Goal: Task Accomplishment & Management: Manage account settings

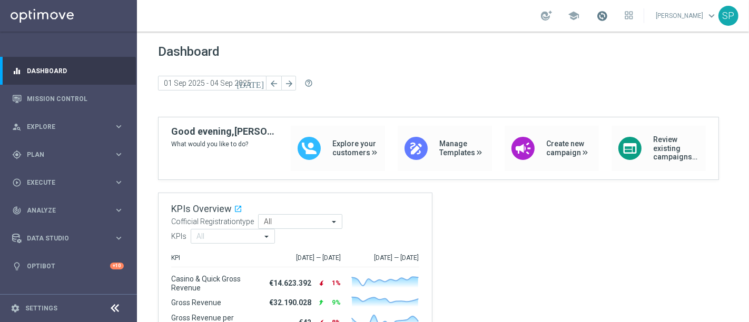
click at [606, 19] on span at bounding box center [602, 16] width 12 height 12
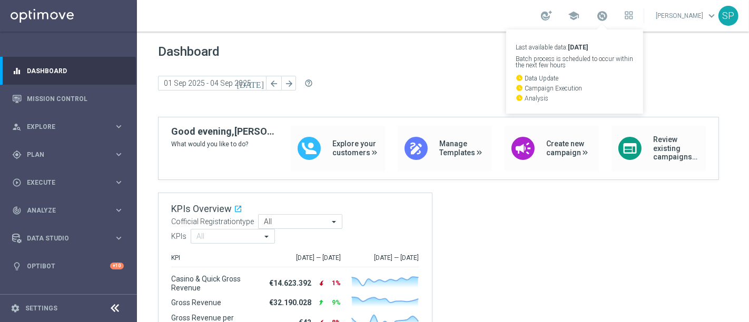
click at [481, 23] on div "school Last available data: [DATE] Batch process is scheduled to occur within t…" at bounding box center [443, 16] width 612 height 32
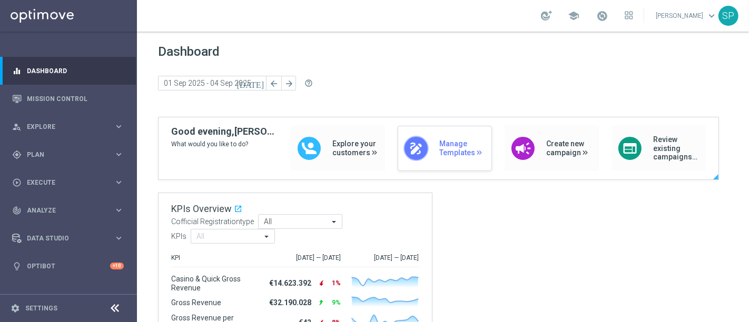
click at [444, 149] on span "Manage Templates" at bounding box center [462, 149] width 47 height 18
click at [606, 11] on span at bounding box center [602, 16] width 12 height 12
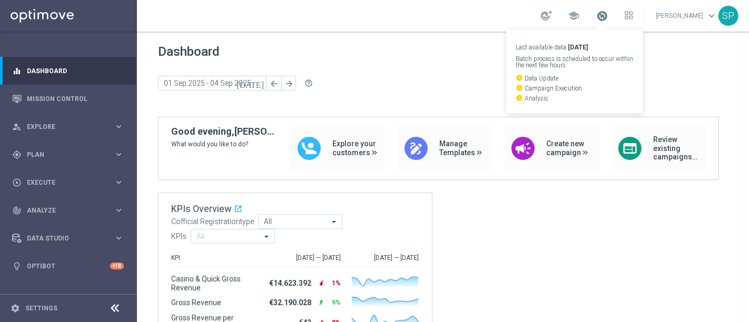
click at [606, 11] on span at bounding box center [602, 16] width 12 height 12
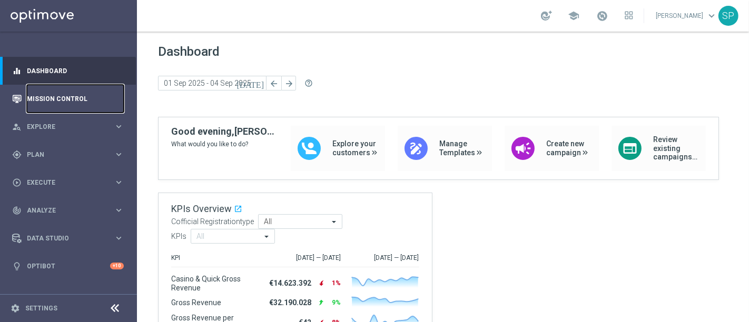
click at [81, 109] on link "Mission Control" at bounding box center [75, 99] width 97 height 28
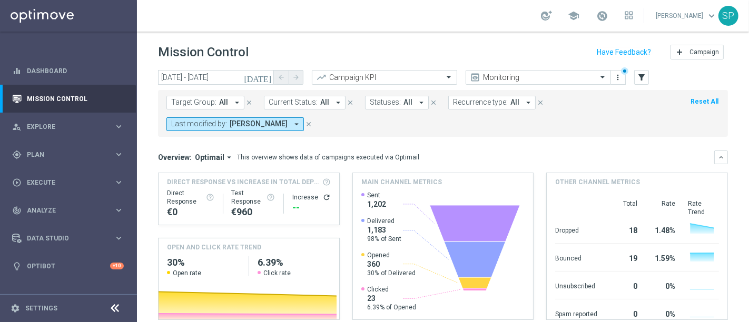
click at [305, 121] on icon "close" at bounding box center [308, 124] width 7 height 7
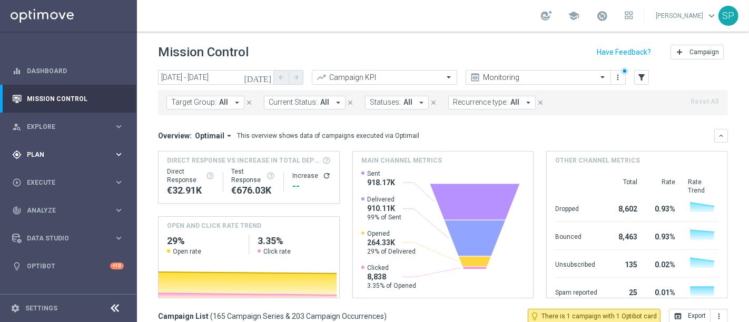
click at [103, 156] on span "Plan" at bounding box center [70, 155] width 87 height 6
click at [40, 224] on link "Streams" at bounding box center [68, 224] width 82 height 8
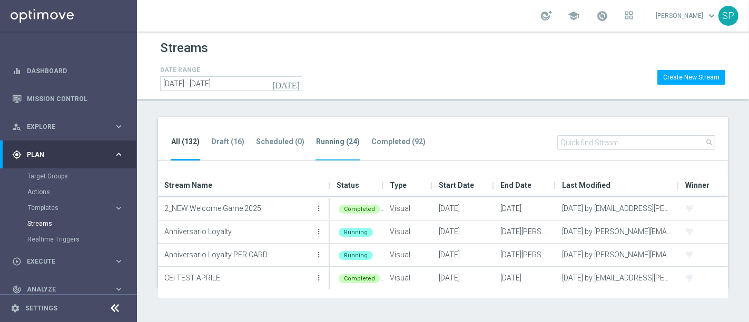
click at [329, 150] on li "Running (24)" at bounding box center [338, 148] width 45 height 25
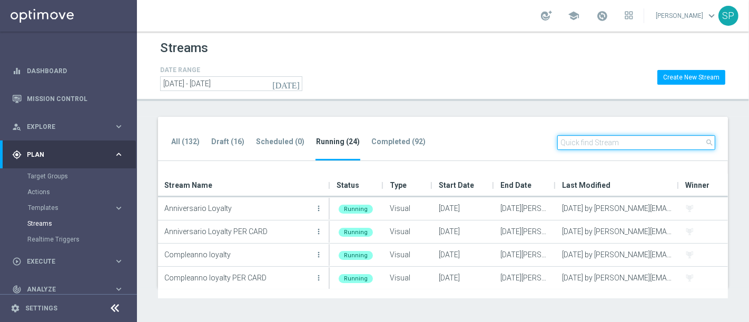
paste input "Compleanno loyalty"
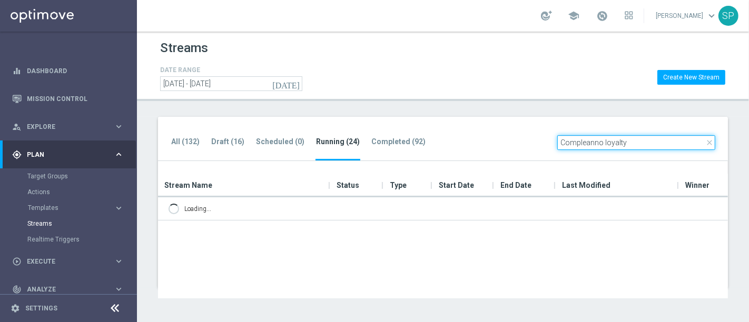
click at [648, 136] on input "Compleanno loyalty" at bounding box center [636, 142] width 158 height 15
type input "Compleanno loyalty"
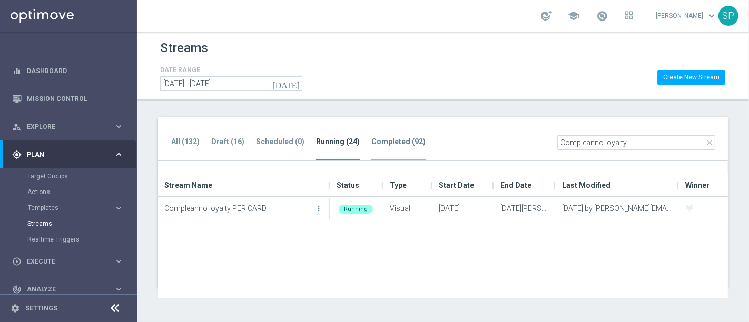
click at [385, 136] on li "Completed (92)" at bounding box center [398, 148] width 55 height 25
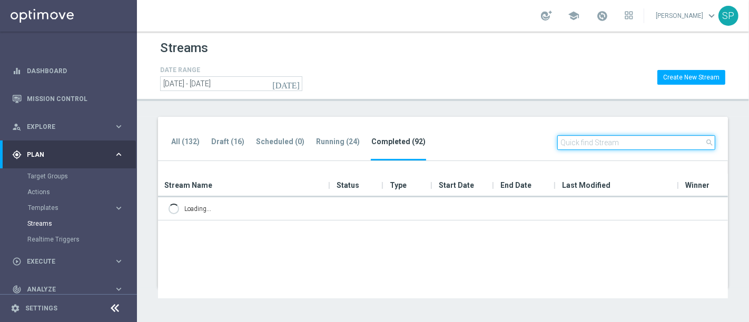
click at [578, 142] on input "text" at bounding box center [636, 142] width 158 height 15
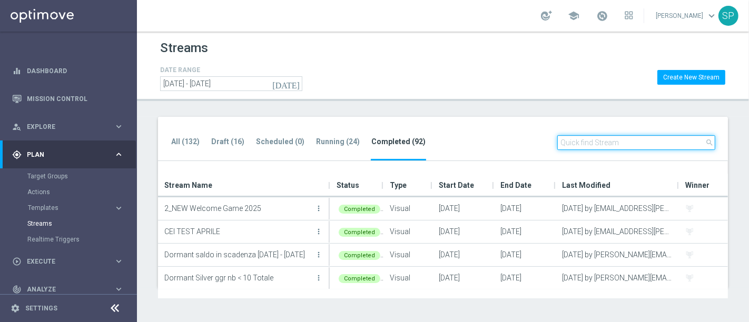
paste input "Compleanno loyalty"
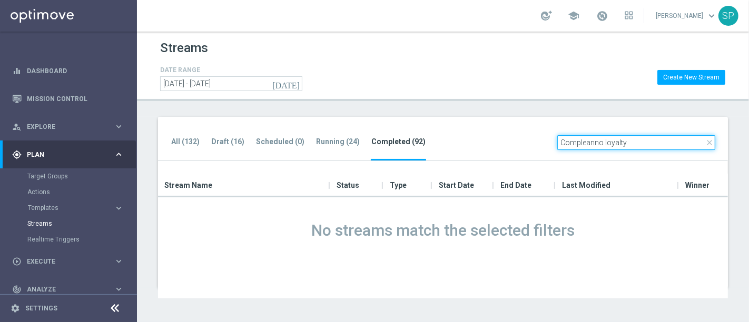
type input "Compleanno loyalty"
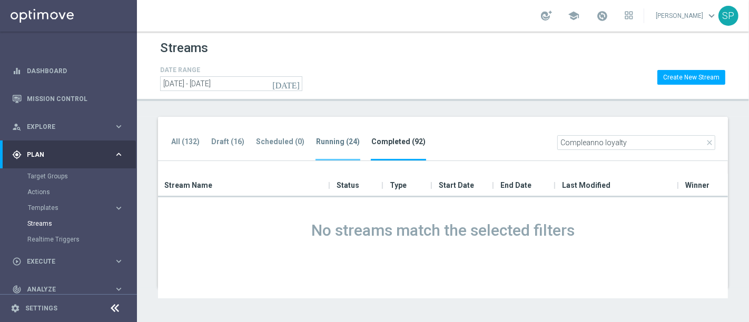
click at [324, 148] on li "Running (24)" at bounding box center [338, 148] width 45 height 25
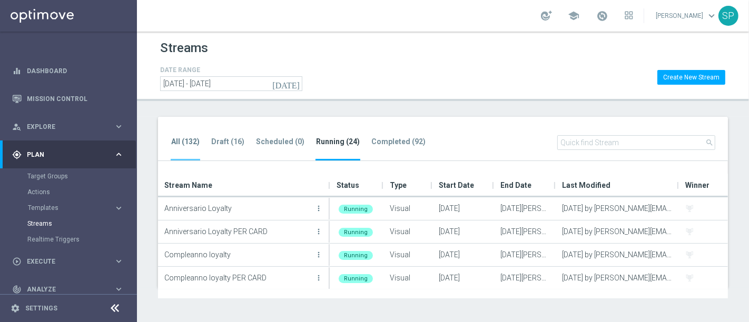
click at [183, 143] on tab-header "All (132)" at bounding box center [185, 142] width 28 height 9
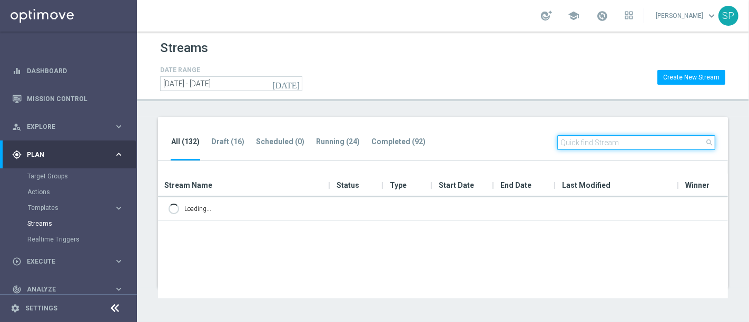
click at [647, 135] on input "text" at bounding box center [636, 142] width 158 height 15
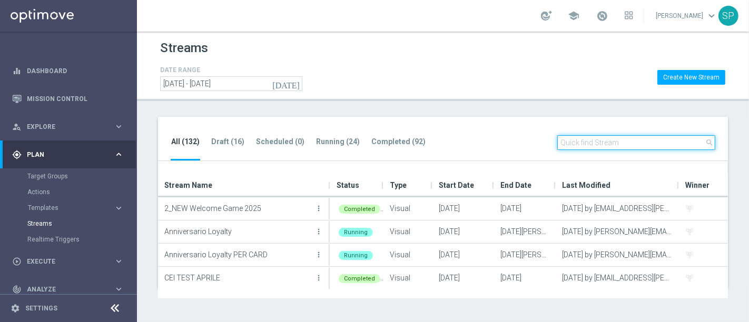
paste input "Compleanno loyalty"
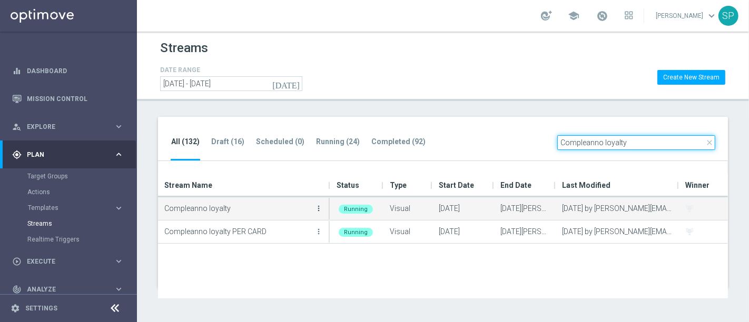
type input "Compleanno loyalty"
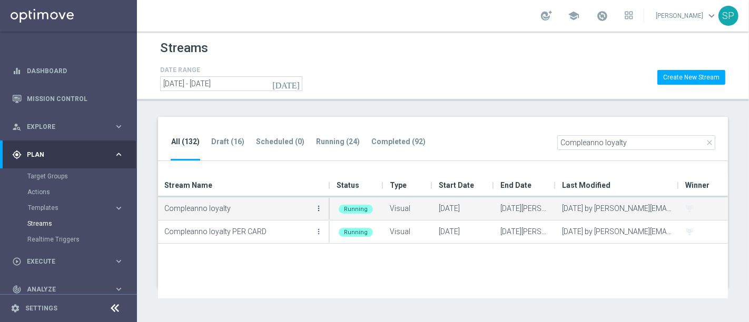
click at [316, 208] on icon "more_vert" at bounding box center [319, 208] width 8 height 8
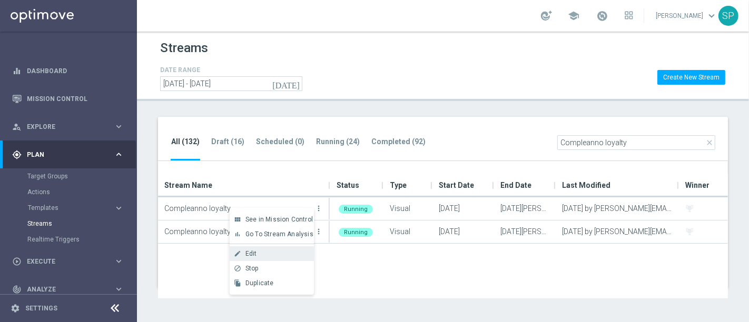
click at [292, 255] on div "Edit" at bounding box center [278, 253] width 64 height 7
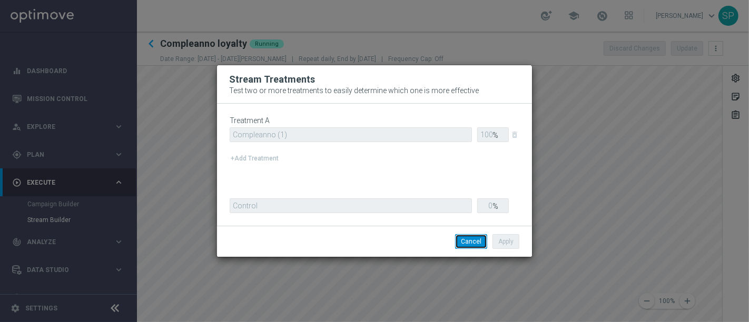
click at [472, 240] on button "Cancel" at bounding box center [471, 241] width 32 height 15
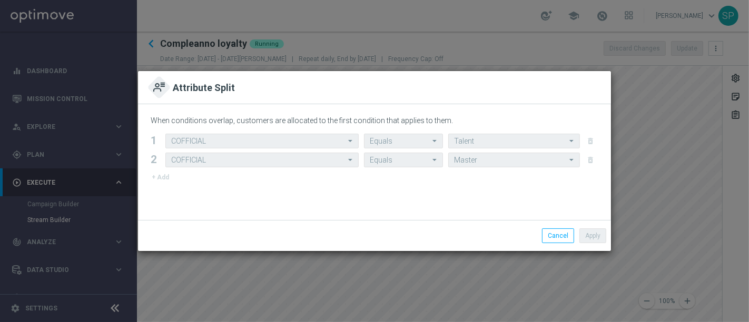
click at [429, 295] on modal-container "Attribute Split When conditions overlap, customers are allocated to the first c…" at bounding box center [374, 161] width 749 height 322
click at [554, 240] on button "Cancel" at bounding box center [558, 236] width 32 height 15
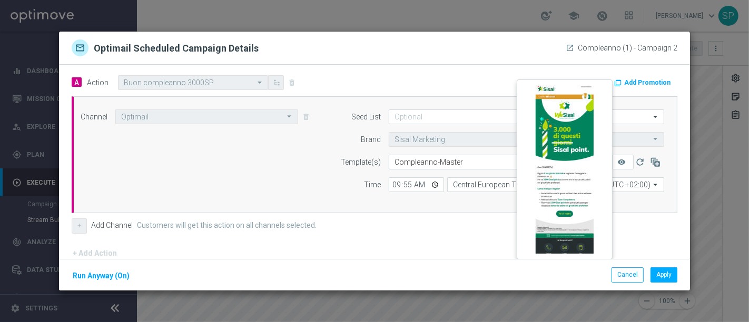
click at [613, 156] on button "remove_red_eye" at bounding box center [623, 162] width 21 height 15
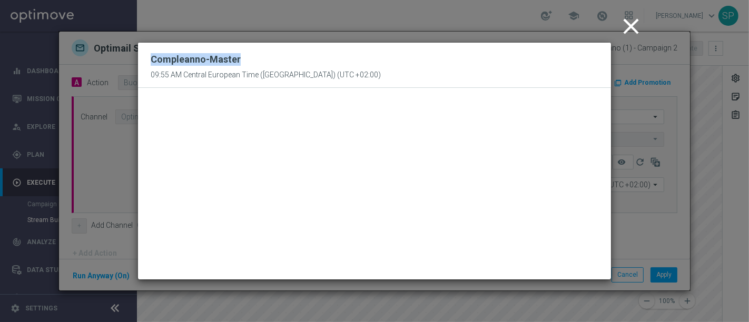
drag, startPoint x: 239, startPoint y: 58, endPoint x: 152, endPoint y: 64, distance: 87.1
click at [152, 64] on div "Compleanno-Master 09:55 AM Central European Time (Berlin) (UTC +02:00)" at bounding box center [266, 65] width 230 height 29
copy h2 "Compleanno-Master"
click at [638, 33] on icon "close" at bounding box center [631, 26] width 26 height 26
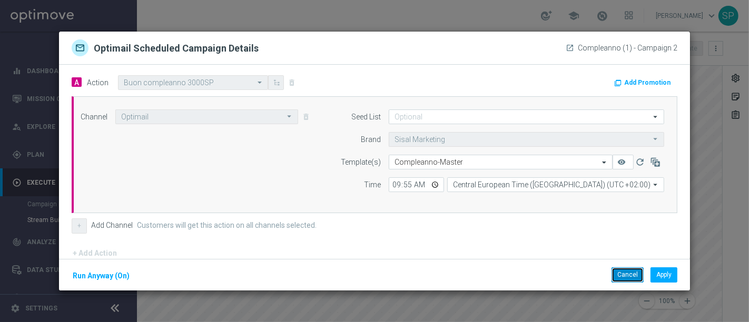
click at [633, 273] on button "Cancel" at bounding box center [628, 275] width 32 height 15
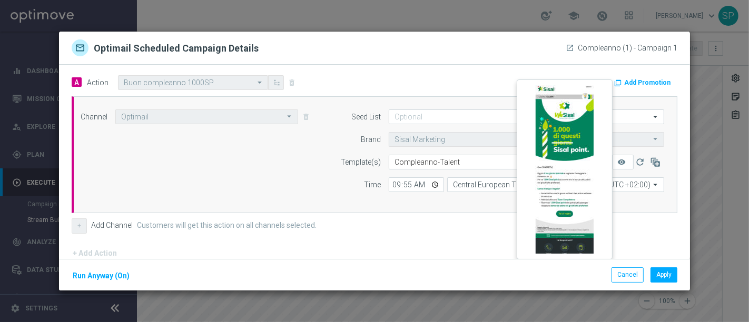
click at [613, 161] on button "remove_red_eye" at bounding box center [623, 162] width 21 height 15
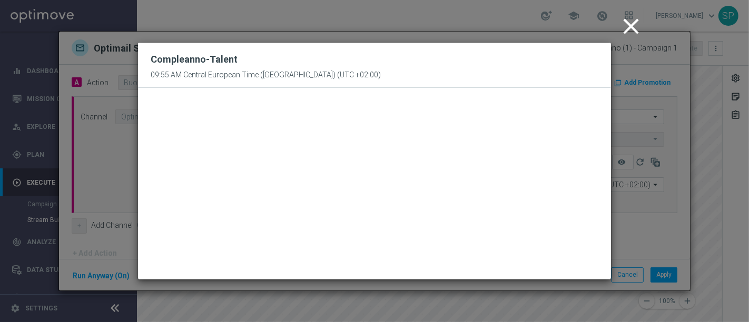
click at [635, 29] on icon "close" at bounding box center [631, 26] width 26 height 26
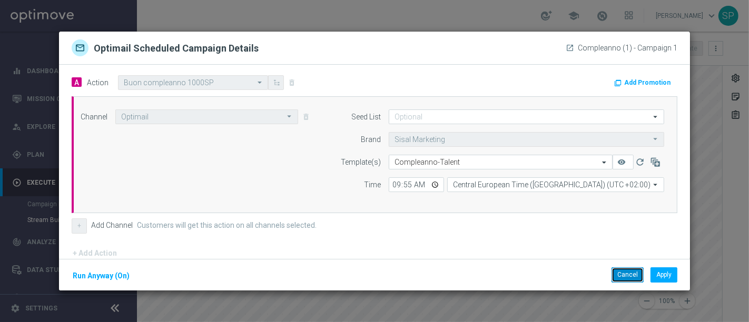
click at [631, 275] on button "Cancel" at bounding box center [628, 275] width 32 height 15
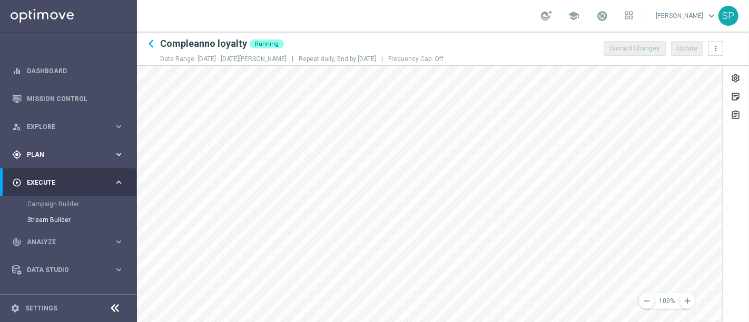
click at [62, 154] on span "Plan" at bounding box center [70, 155] width 87 height 6
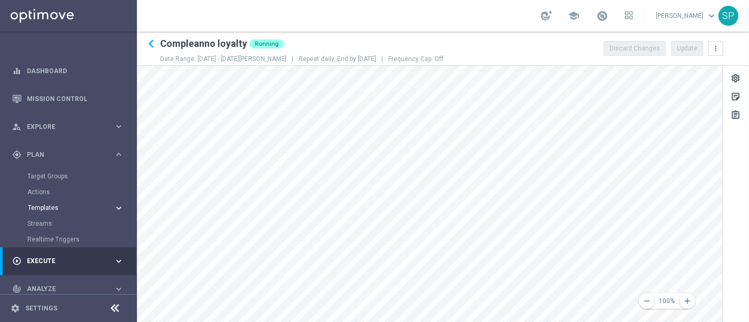
click at [48, 209] on span "Templates" at bounding box center [65, 208] width 75 height 6
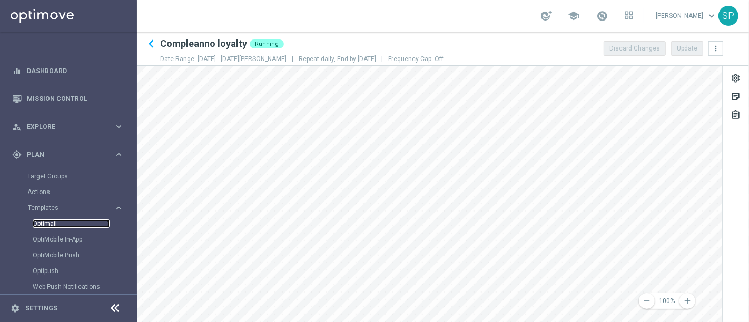
click at [45, 227] on link "Optimail" at bounding box center [71, 224] width 77 height 8
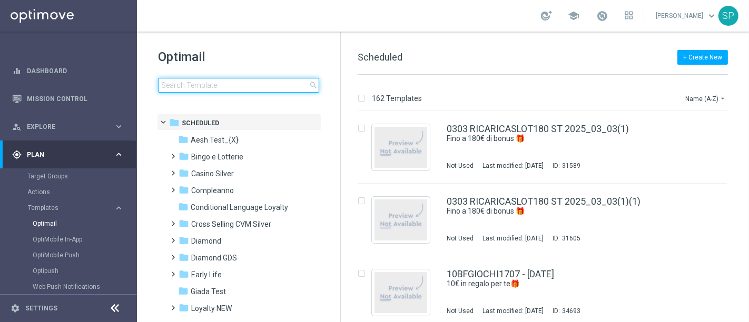
click at [199, 82] on input at bounding box center [238, 85] width 161 height 15
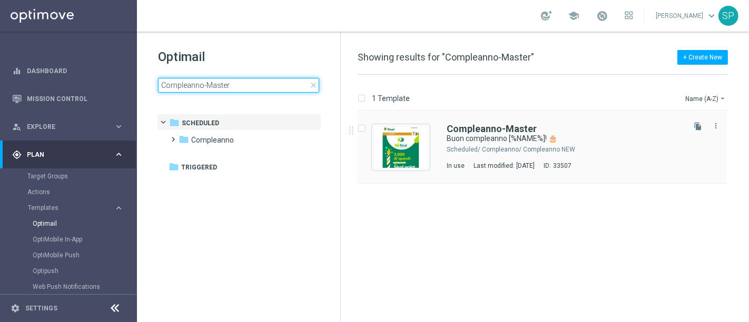
type input "Compleanno-Master"
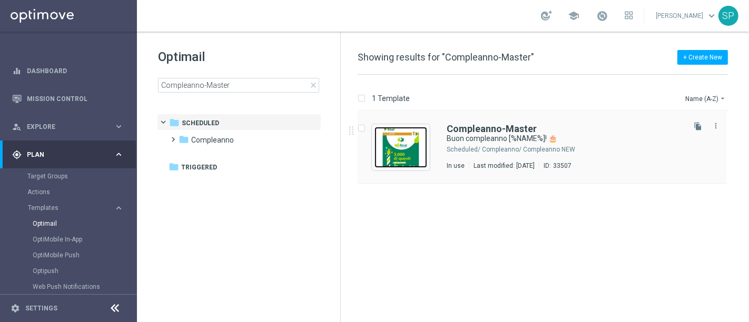
click at [415, 157] on img "Press SPACE to select this row." at bounding box center [401, 147] width 53 height 41
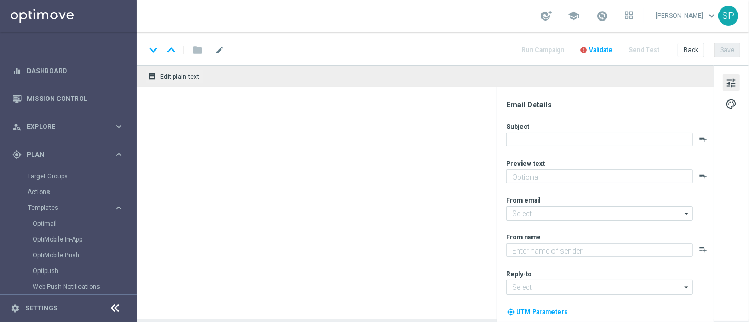
type textarea "Ti aspetta una sorpresa…"
type input "newsletter@comunicazioni.sisal.it"
type textarea "Sisal"
type input "info@sisal.it"
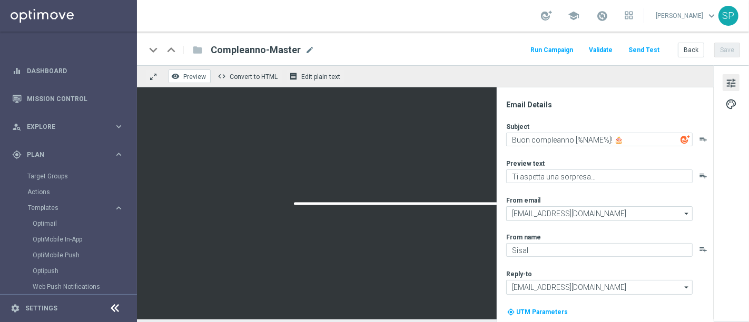
click at [179, 76] on icon "remove_red_eye" at bounding box center [175, 76] width 8 height 8
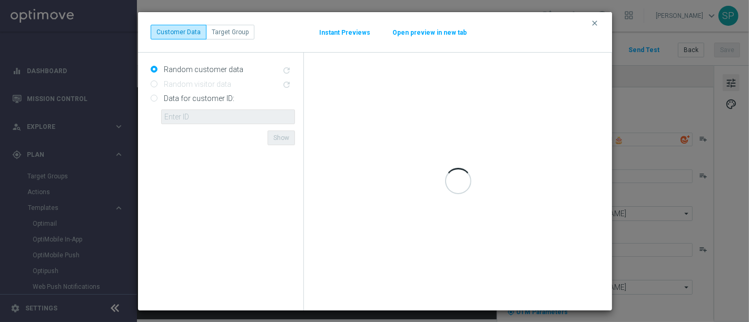
click at [417, 33] on button "Open preview in new tab" at bounding box center [429, 32] width 75 height 8
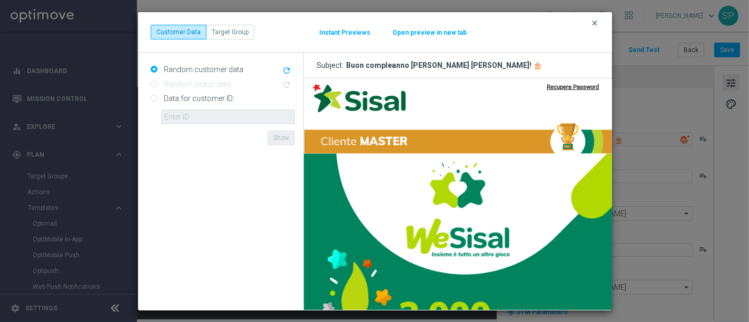
click at [593, 25] on icon "clear" at bounding box center [595, 23] width 8 height 8
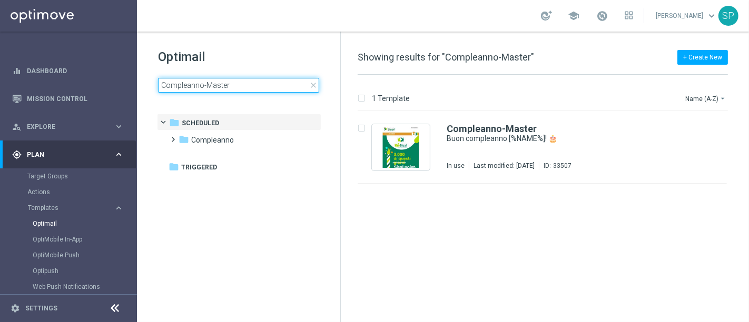
click at [253, 89] on input "Compleanno-Master" at bounding box center [238, 85] width 161 height 15
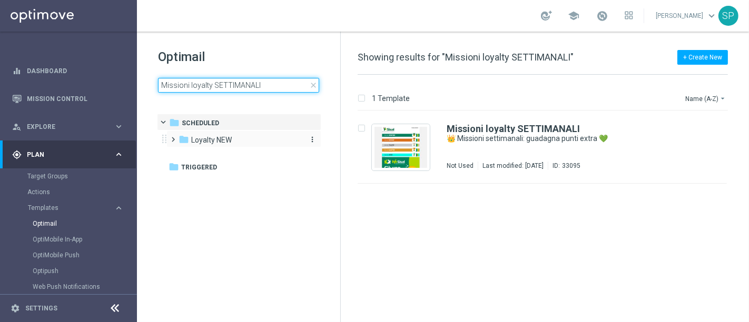
type input "Missioni loyalty SETTIMANALI"
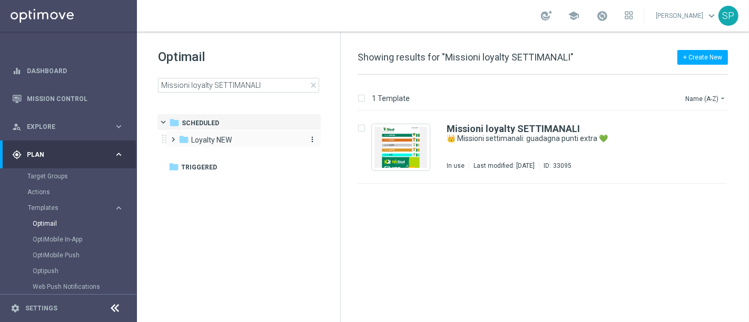
click at [233, 142] on div "folder Loyalty NEW" at bounding box center [239, 140] width 121 height 12
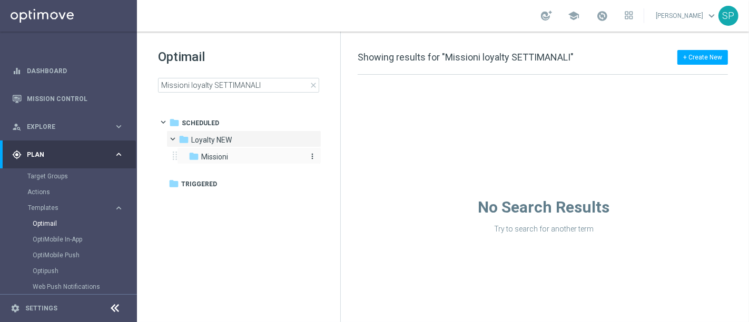
click at [235, 154] on div "folder Missioni" at bounding box center [245, 157] width 112 height 12
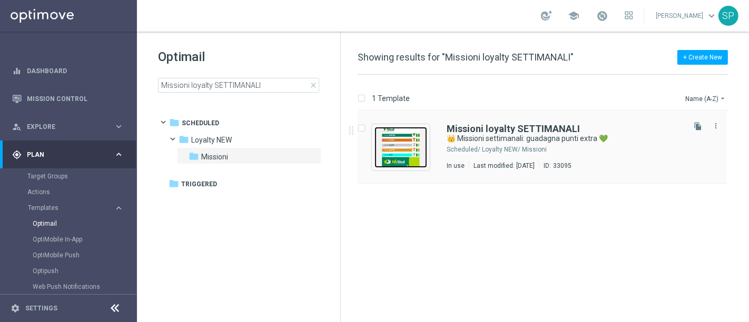
click at [404, 151] on img "Press SPACE to select this row." at bounding box center [401, 147] width 53 height 41
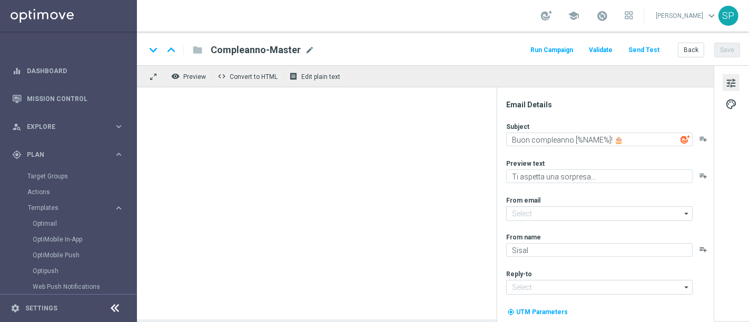
type input "newsletter@comunicazioni.sisal.it"
type input "info@sisal.it"
type textarea "👑 Missioni settimanali: guadagna punti extra 💚"
type textarea "Scopri le missioni We Sisal pensate per te"
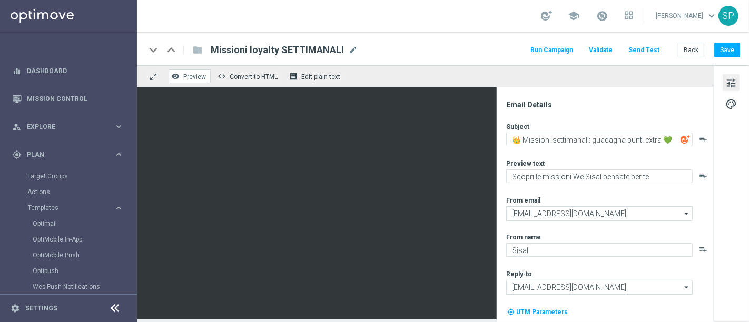
click at [190, 76] on span "Preview" at bounding box center [194, 76] width 23 height 7
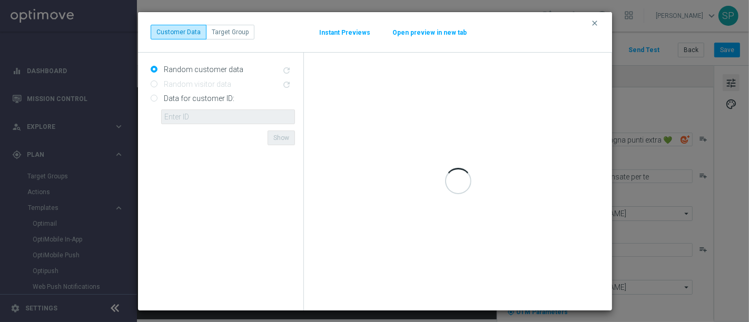
click at [409, 30] on button "Open preview in new tab" at bounding box center [429, 32] width 75 height 8
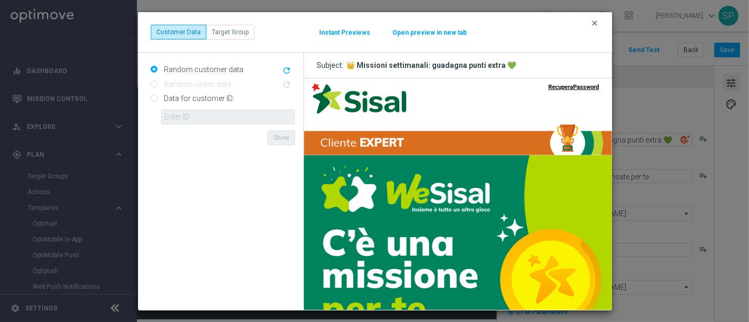
click at [599, 25] on icon "clear" at bounding box center [595, 23] width 8 height 8
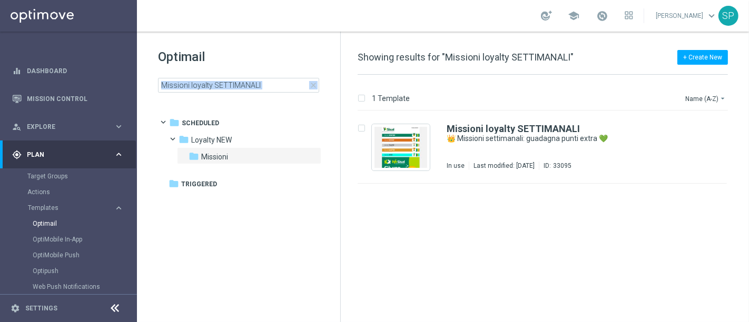
click at [283, 80] on div "Optimail Missioni loyalty SETTIMANALI close" at bounding box center [249, 70] width 182 height 44
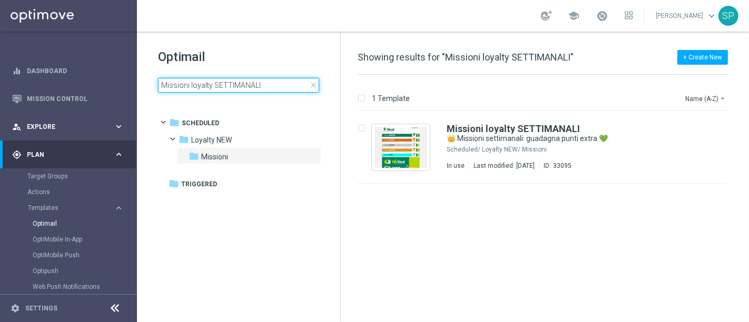
drag, startPoint x: 283, startPoint y: 80, endPoint x: 97, endPoint y: 121, distance: 190.5
click at [97, 121] on main "equalizer Dashboard Mission Control" at bounding box center [374, 161] width 749 height 322
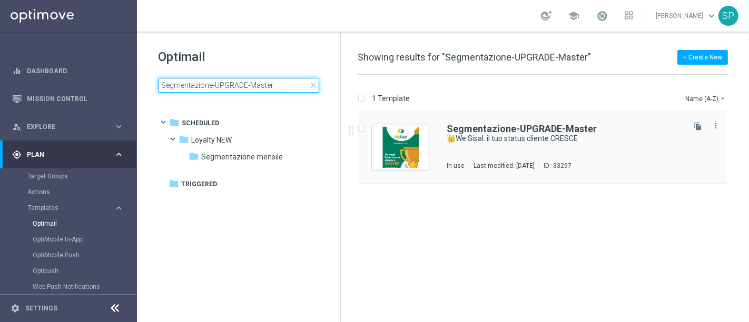
type input "Segmentazione-UPGRADE-Master"
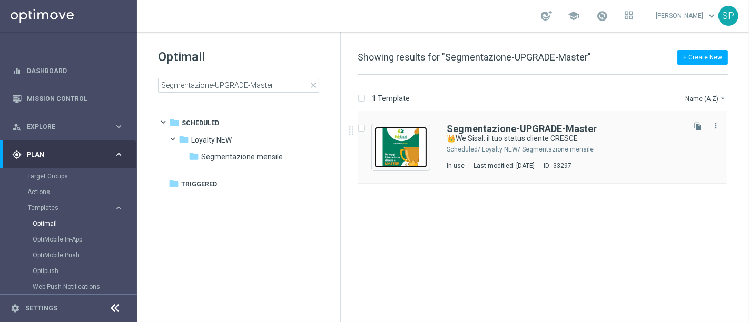
click at [417, 156] on img "Press SPACE to select this row." at bounding box center [401, 147] width 53 height 41
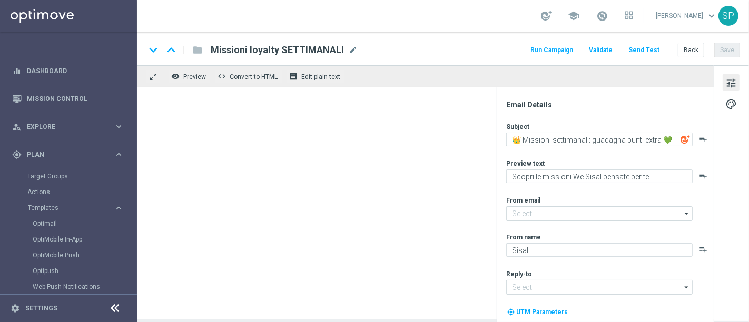
type input "newsletter@comunicazioni.sisal.it"
type input "info@sisal.it"
type textarea "👑We Sisal: il tuo status cliente CRESCE"
type textarea "🎉Hai sbloccato nuovi benefici."
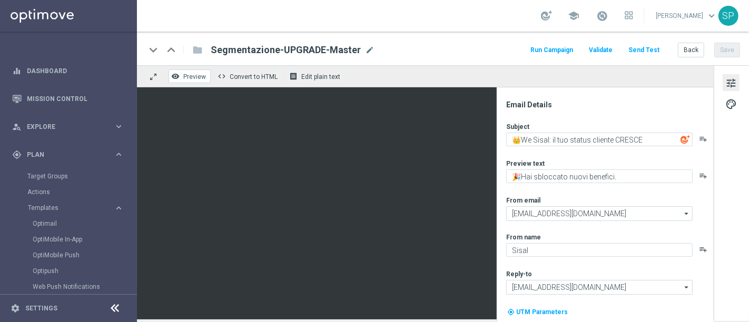
click at [178, 75] on icon "remove_red_eye" at bounding box center [175, 76] width 8 height 8
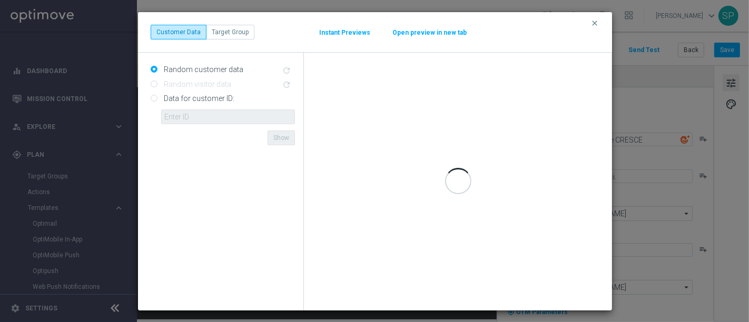
click at [418, 34] on button "Open preview in new tab" at bounding box center [429, 32] width 75 height 8
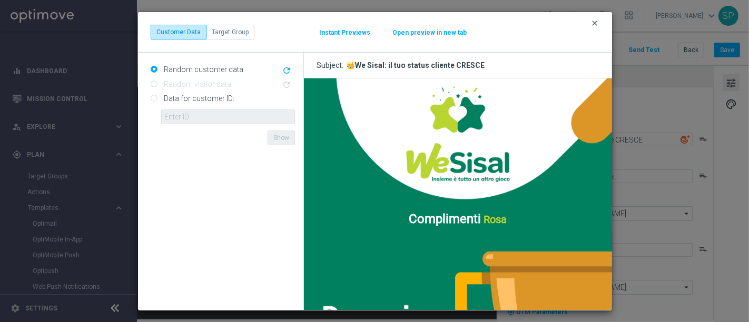
click at [595, 19] on icon "clear" at bounding box center [595, 23] width 8 height 8
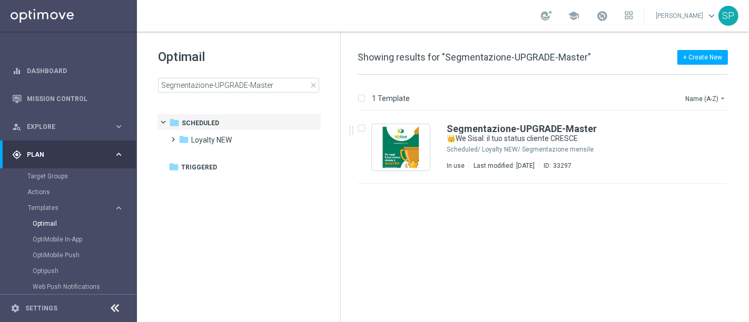
click at [316, 86] on span "close" at bounding box center [313, 85] width 8 height 8
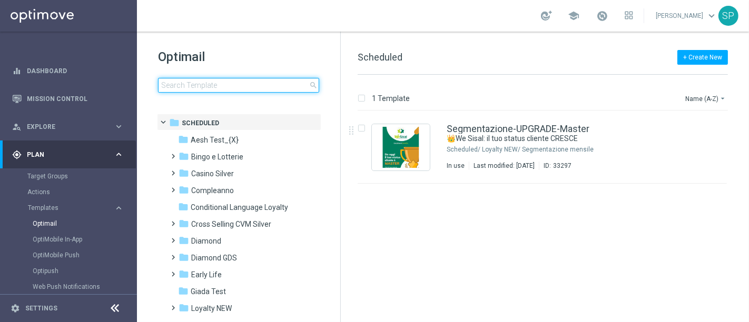
click at [254, 82] on input at bounding box center [238, 85] width 161 height 15
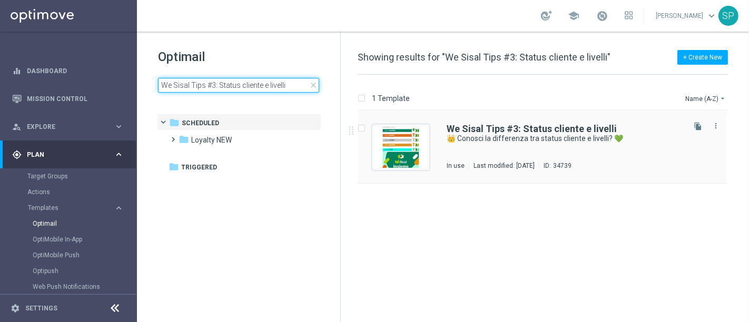
type input "We Sisal Tips #3: Status cliente e livelli"
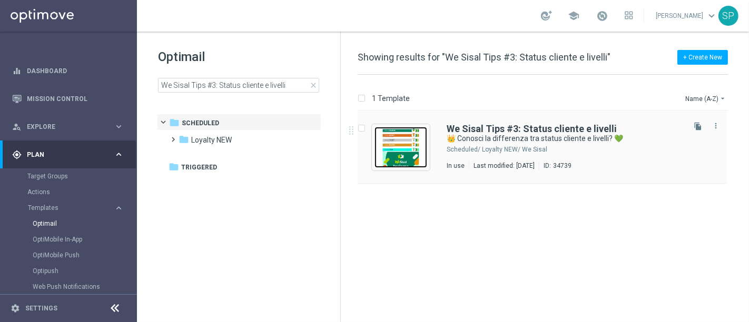
click at [408, 159] on img "Press SPACE to select this row." at bounding box center [401, 147] width 53 height 41
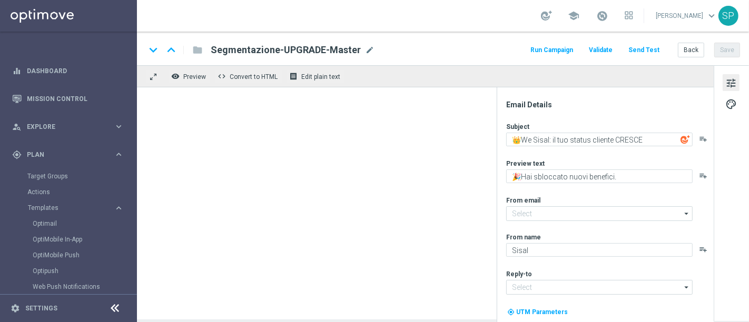
type textarea "👑 Conosci la differenza tra status cliente e livelli? 💚"
type textarea "Scopri come ottenere il massimo da We Sisal"
type input "newsletter@comunicazioni.sisal.it"
type input "info@sisal.it"
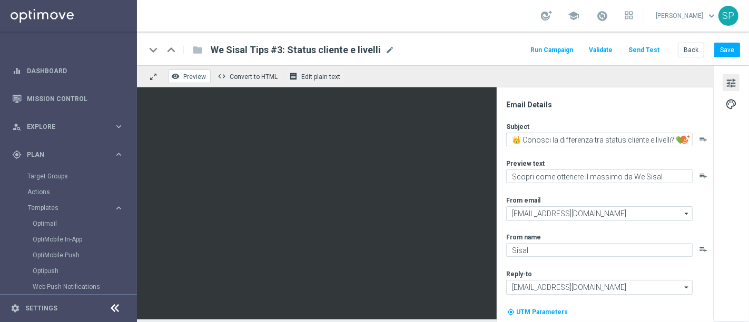
click at [190, 74] on span "Preview" at bounding box center [194, 76] width 23 height 7
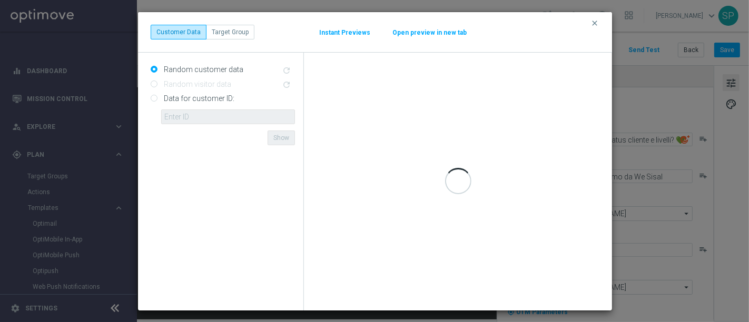
click at [441, 32] on button "Open preview in new tab" at bounding box center [429, 32] width 75 height 8
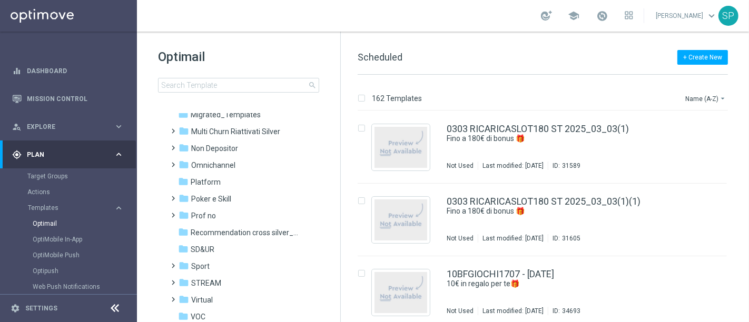
scroll to position [228, 0]
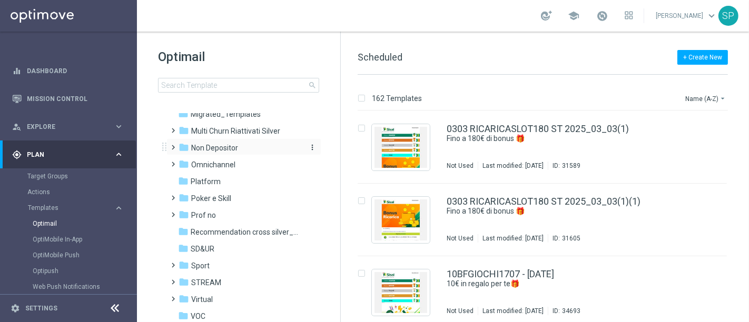
click at [281, 150] on div "folder Non Depositor" at bounding box center [239, 148] width 121 height 12
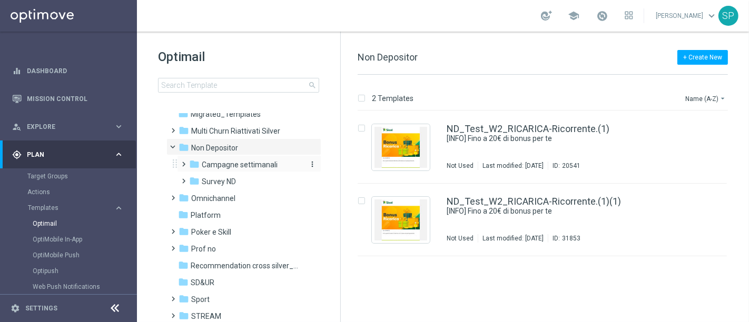
click at [273, 168] on span "Campagne settimanali" at bounding box center [240, 164] width 76 height 9
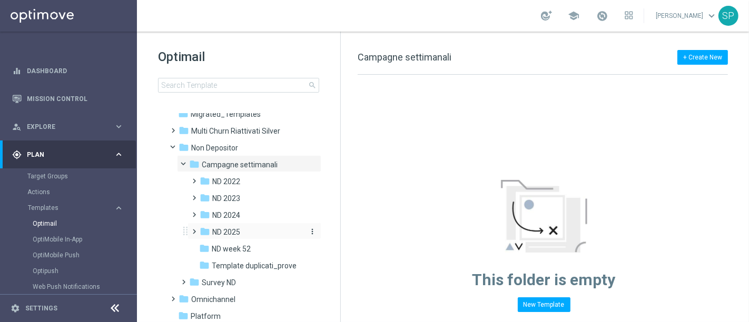
click at [250, 227] on div "folder ND 2025" at bounding box center [251, 233] width 103 height 12
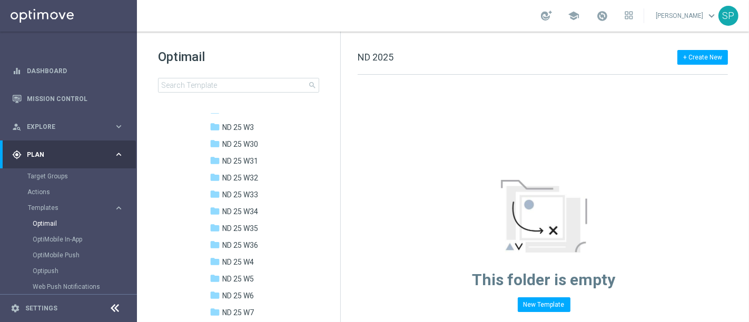
scroll to position [676, 0]
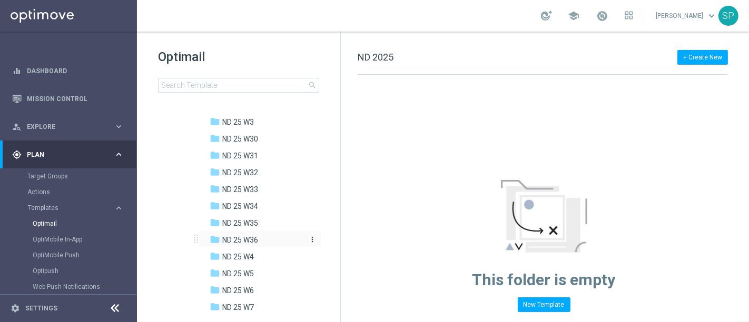
click at [251, 238] on span "ND 25 W36" at bounding box center [240, 240] width 36 height 9
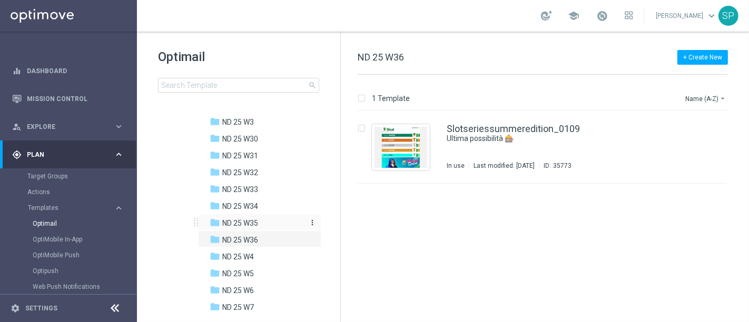
click at [260, 220] on div "folder ND 25 W35" at bounding box center [257, 224] width 95 height 12
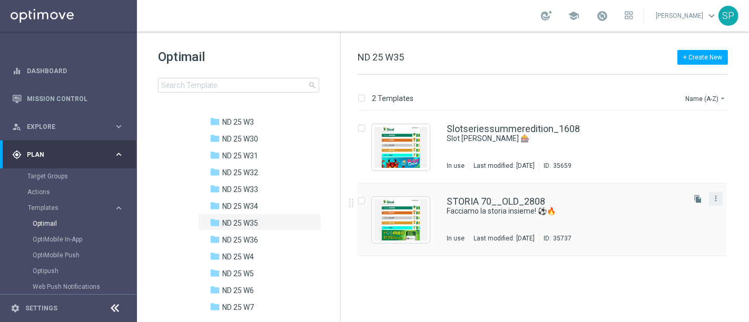
click at [718, 203] on button "more_vert" at bounding box center [716, 198] width 11 height 13
click at [692, 223] on div "Copy To" at bounding box center [674, 224] width 64 height 7
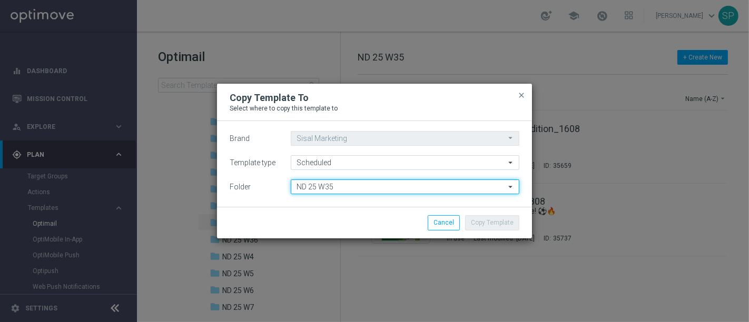
click at [452, 187] on input "ND 25 W35" at bounding box center [405, 187] width 229 height 15
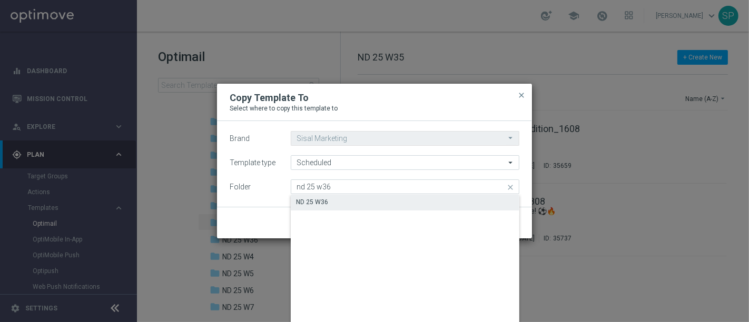
click at [448, 200] on div "ND 25 W36" at bounding box center [405, 202] width 229 height 15
type input "ND 25 W36"
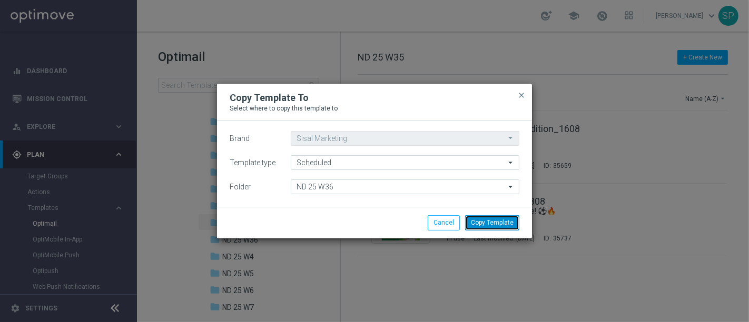
click at [493, 219] on button "Copy Template" at bounding box center [492, 223] width 54 height 15
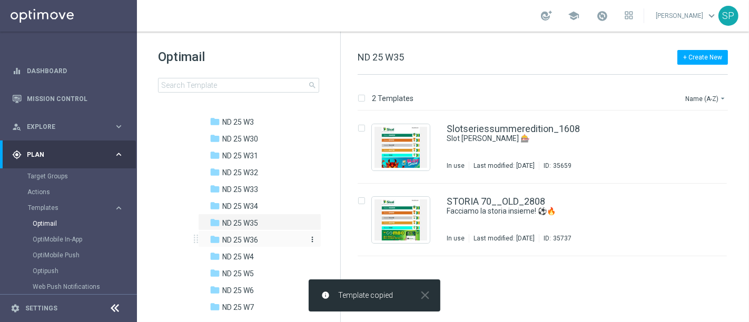
click at [287, 240] on div "folder ND 25 W36" at bounding box center [257, 240] width 95 height 12
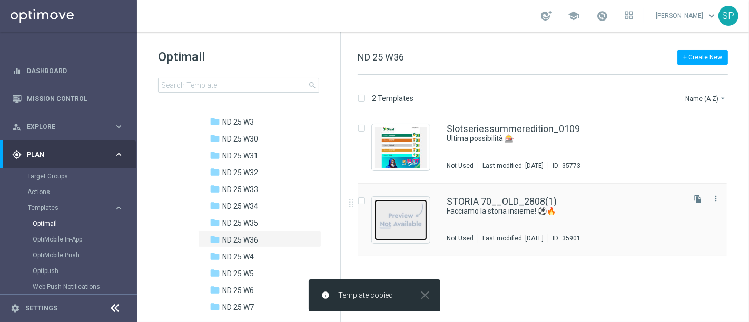
click at [398, 223] on img "Press SPACE to select this row." at bounding box center [401, 220] width 53 height 41
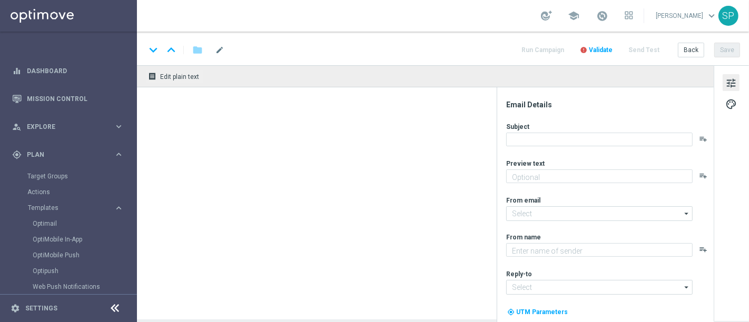
type input "STORIA 70__OLD_2808(1)"
type textarea "Bonus di 70€"
type input "giochidicarte@comunicazioni.sisal.it"
type textarea "SISAL"
type input "info@sisal.it"
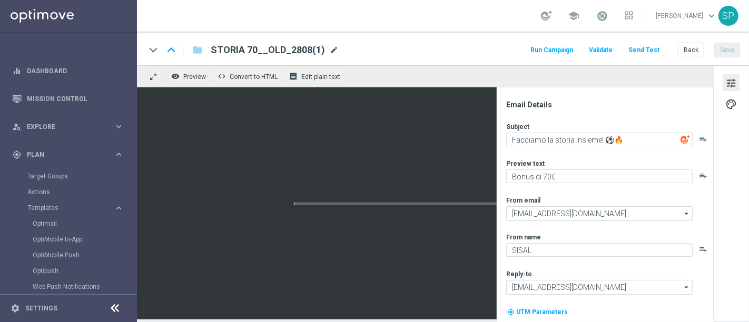
click at [330, 52] on span "mode_edit" at bounding box center [333, 49] width 9 height 9
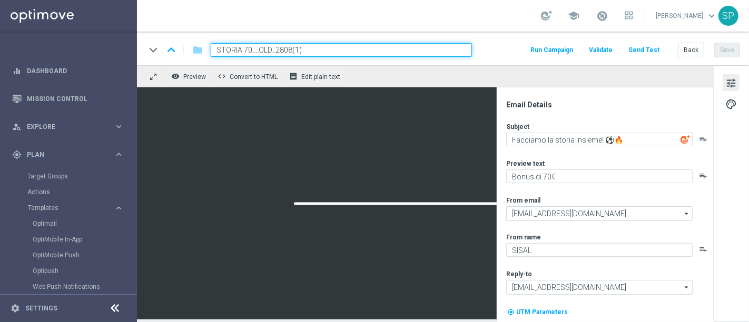
drag, startPoint x: 252, startPoint y: 50, endPoint x: 162, endPoint y: 56, distance: 90.3
click at [162, 56] on div "keyboard_arrow_down keyboard_arrow_up folder STORIA 70__OLD_2808(1)" at bounding box center [308, 50] width 327 height 14
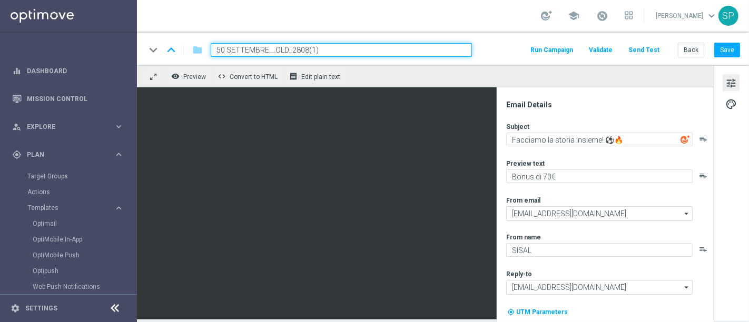
click at [320, 55] on input "50 SETTEMBRE__OLD_2808(1)" at bounding box center [341, 50] width 261 height 14
type input "50 SETTEMBRE__OLD_0409"
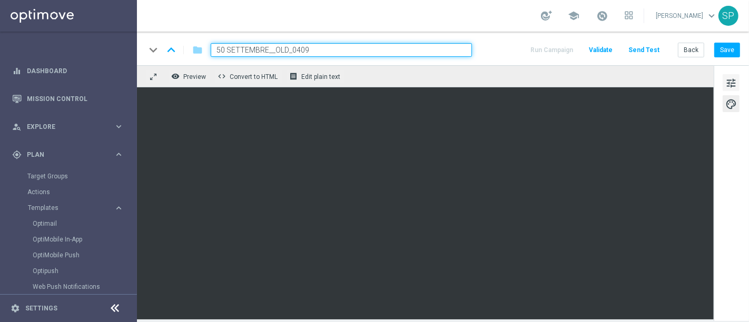
click at [726, 82] on span "tune" at bounding box center [732, 83] width 12 height 14
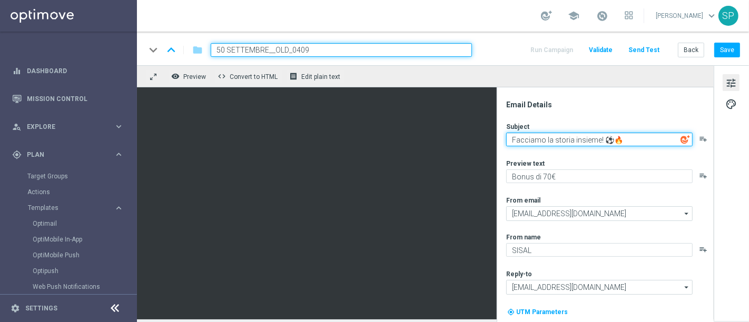
click at [603, 135] on textarea "Facciamo la storia insieme! ⚽🔥" at bounding box center [599, 140] width 187 height 14
drag, startPoint x: 603, startPoint y: 135, endPoint x: 492, endPoint y: 145, distance: 111.6
click at [325, 57] on div "keyboard_arrow_down keyboard_arrow_up folder 50 SETTEMBRE__OLD_0409 Run Campaig…" at bounding box center [443, 176] width 612 height 288
click at [557, 139] on textarea "Settembre è un mese per ricominciare!⚽🔥" at bounding box center [599, 140] width 187 height 14
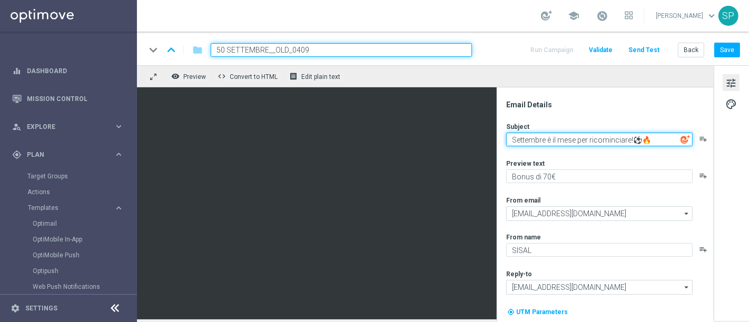
type textarea "Settembre è il mese per ricominciare!⚽🔥"
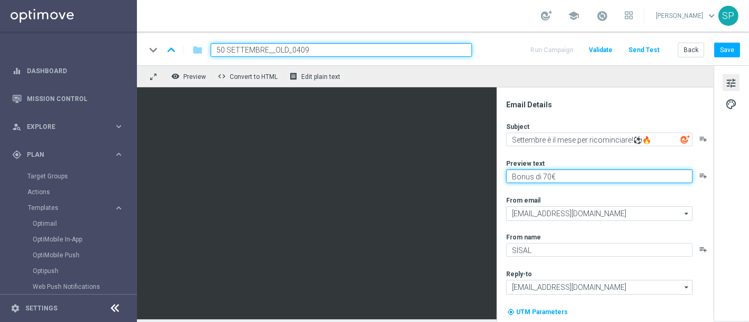
click at [543, 174] on textarea "Bonus di 70€" at bounding box center [599, 177] width 187 height 14
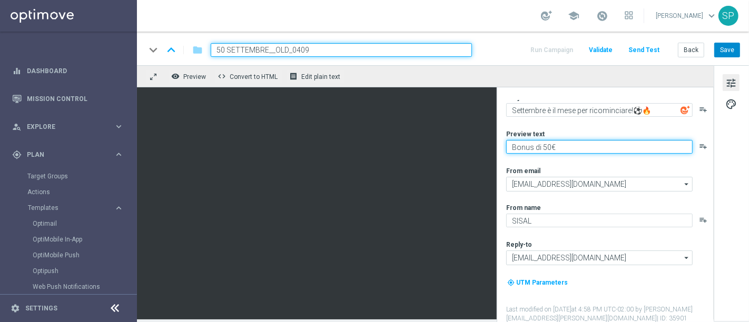
type textarea "Bonus di 50€"
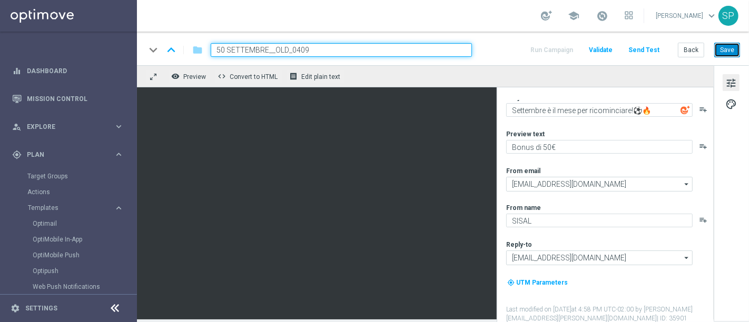
click at [727, 47] on button "Save" at bounding box center [727, 50] width 26 height 15
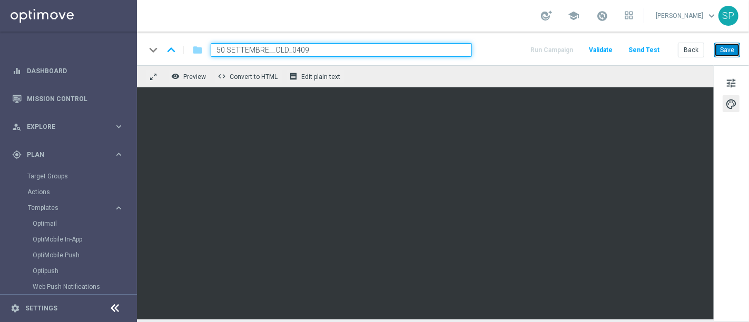
click at [728, 47] on button "Save" at bounding box center [727, 50] width 26 height 15
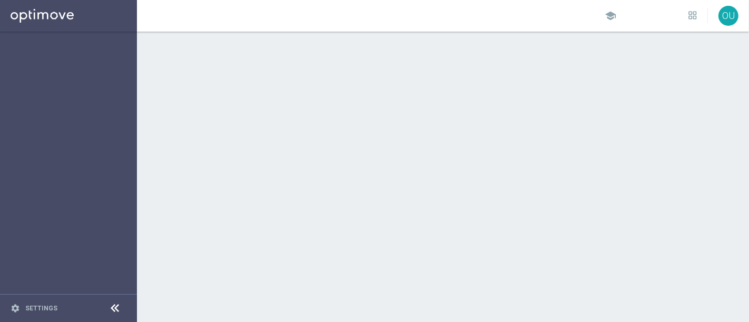
drag, startPoint x: 0, startPoint y: 0, endPoint x: 158, endPoint y: 188, distance: 245.4
click at [158, 188] on div at bounding box center [443, 177] width 612 height 291
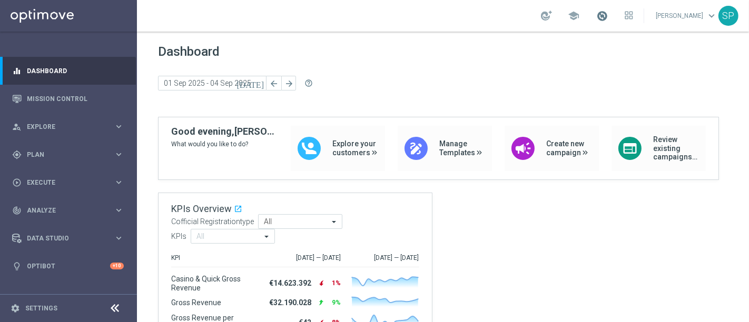
click at [608, 17] on span at bounding box center [602, 16] width 12 height 12
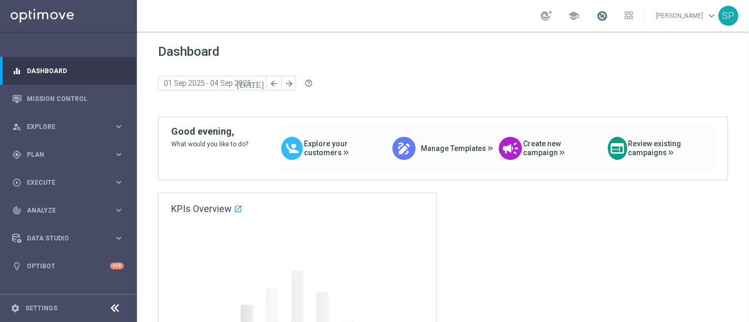
click at [608, 16] on span at bounding box center [602, 16] width 12 height 12
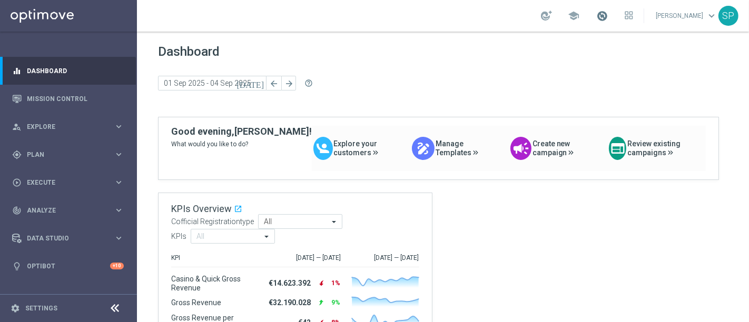
click at [603, 20] on span at bounding box center [602, 16] width 12 height 12
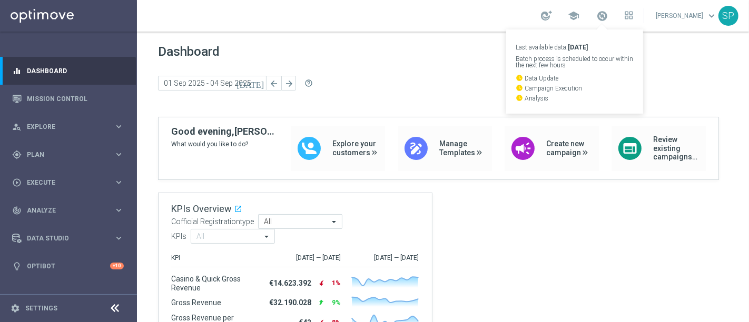
click at [361, 26] on div "school Last available data: [DATE] Batch process is scheduled to occur within t…" at bounding box center [443, 16] width 612 height 32
